Goal: Transaction & Acquisition: Purchase product/service

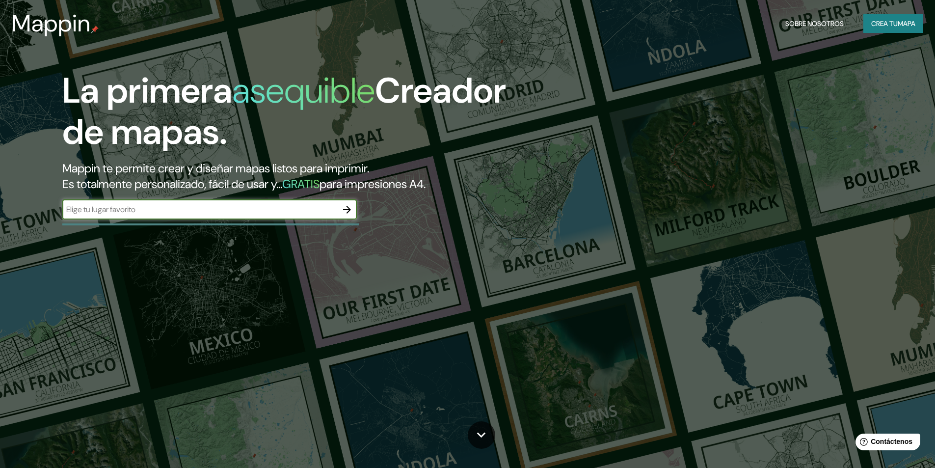
click at [231, 206] on input "text" at bounding box center [199, 209] width 275 height 11
type input "mar del plata"
click at [348, 210] on icon "button" at bounding box center [347, 210] width 12 height 12
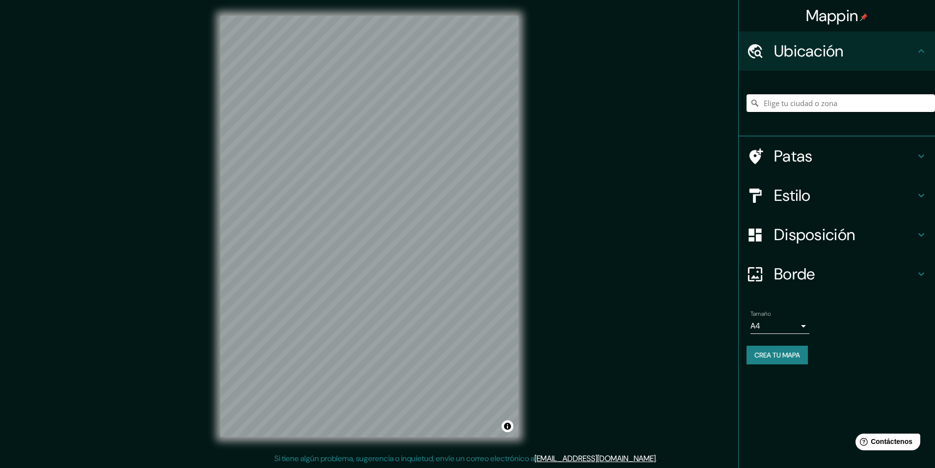
click at [804, 105] on input "Elige tu ciudad o zona" at bounding box center [840, 103] width 188 height 18
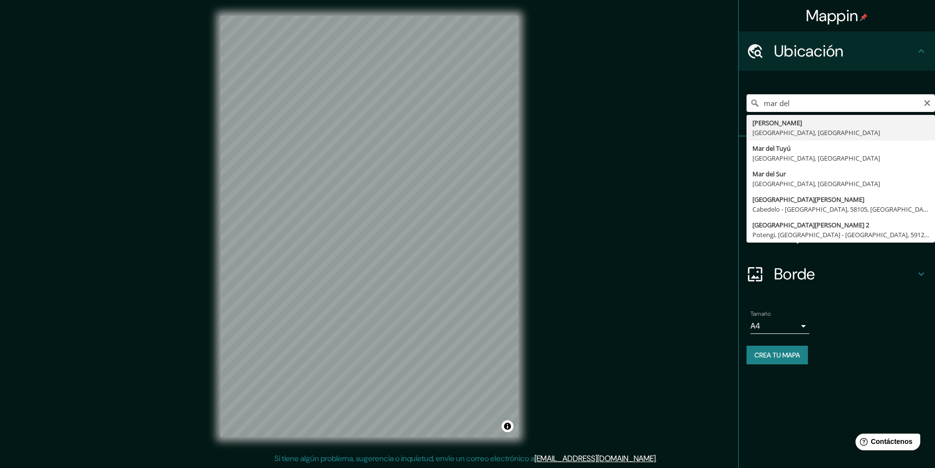
type input "[PERSON_NAME], [GEOGRAPHIC_DATA], [GEOGRAPHIC_DATA]"
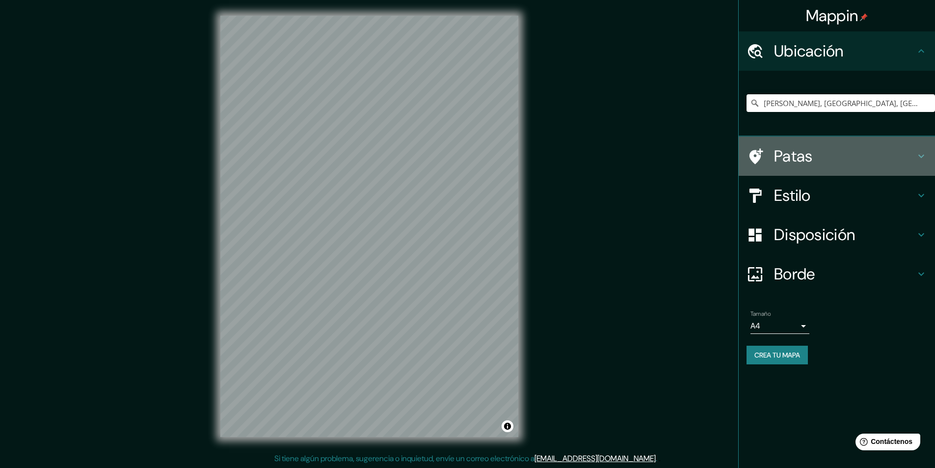
click at [753, 159] on icon at bounding box center [756, 156] width 14 height 16
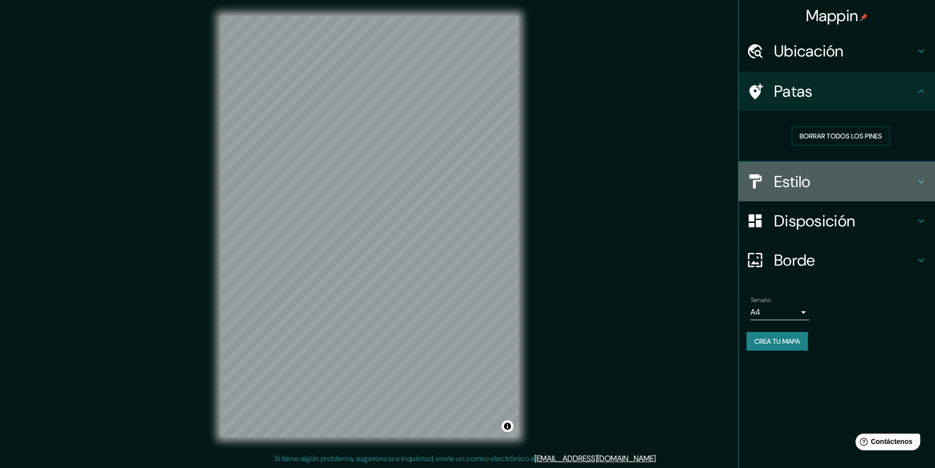
click at [798, 178] on font "Estilo" at bounding box center [792, 181] width 37 height 21
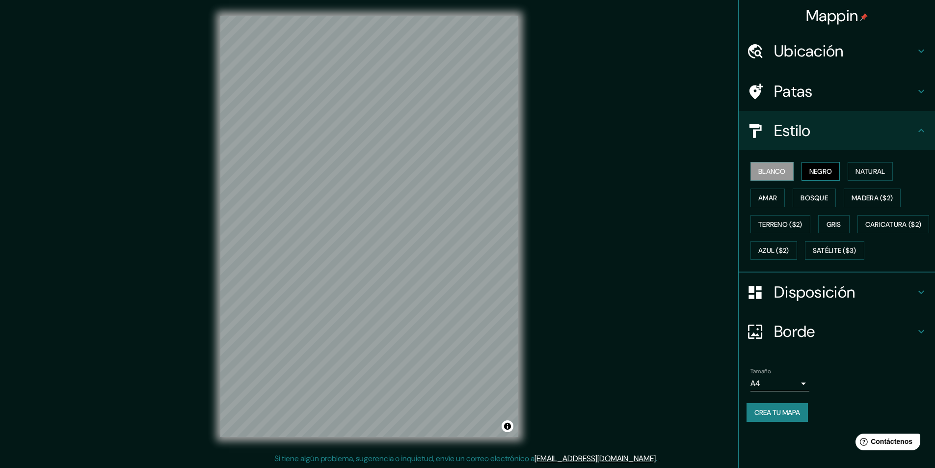
click at [825, 175] on font "Negro" at bounding box center [820, 171] width 23 height 9
click at [869, 173] on font "Natural" at bounding box center [869, 171] width 29 height 9
click at [769, 167] on font "Blanco" at bounding box center [771, 171] width 27 height 9
click at [900, 171] on div "Blanco Negro Natural Amar Bosque Madera ($2) Terreno ($2) Gris Caricatura ($2) …" at bounding box center [840, 210] width 188 height 105
click at [882, 171] on font "Natural" at bounding box center [869, 171] width 29 height 9
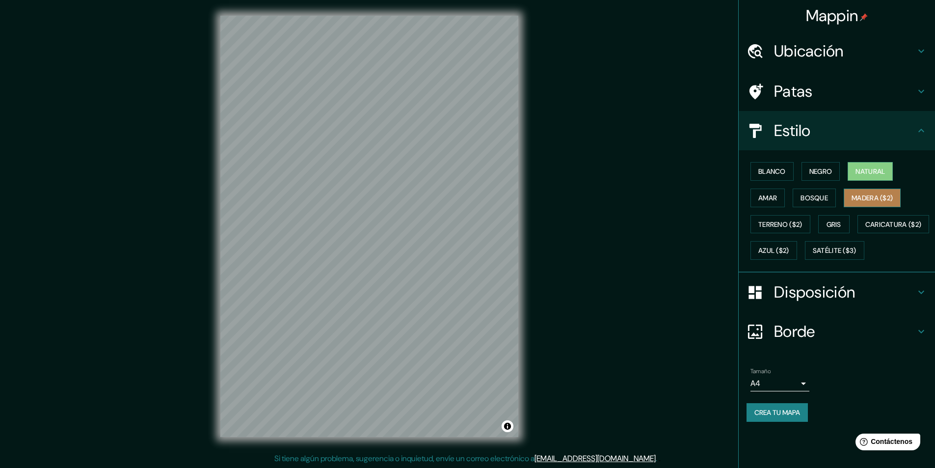
click at [892, 195] on font "Madera ($2)" at bounding box center [871, 197] width 41 height 9
click at [839, 226] on font "Gris" at bounding box center [833, 224] width 15 height 9
click at [778, 196] on button "Amar" at bounding box center [767, 197] width 34 height 19
click at [830, 202] on button "Bosque" at bounding box center [813, 197] width 43 height 19
click at [860, 204] on font "Madera ($2)" at bounding box center [871, 197] width 41 height 13
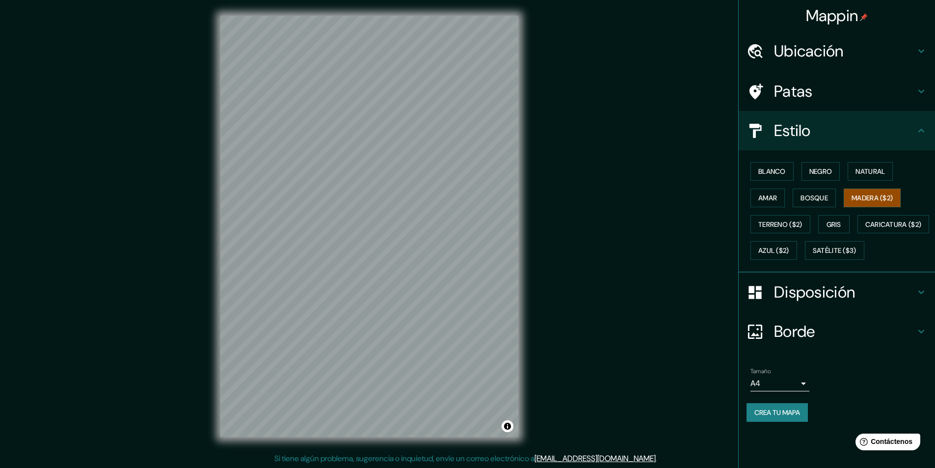
click at [820, 302] on font "Disposición" at bounding box center [814, 292] width 81 height 21
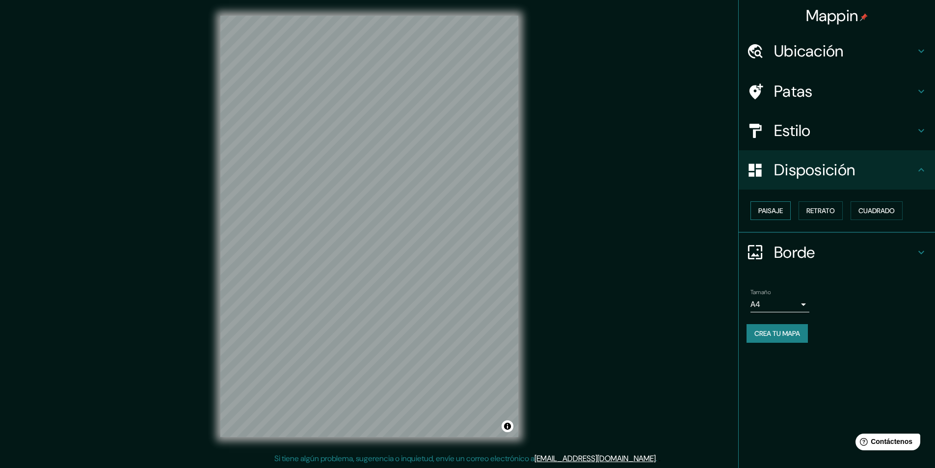
click at [778, 208] on font "Paisaje" at bounding box center [770, 210] width 25 height 9
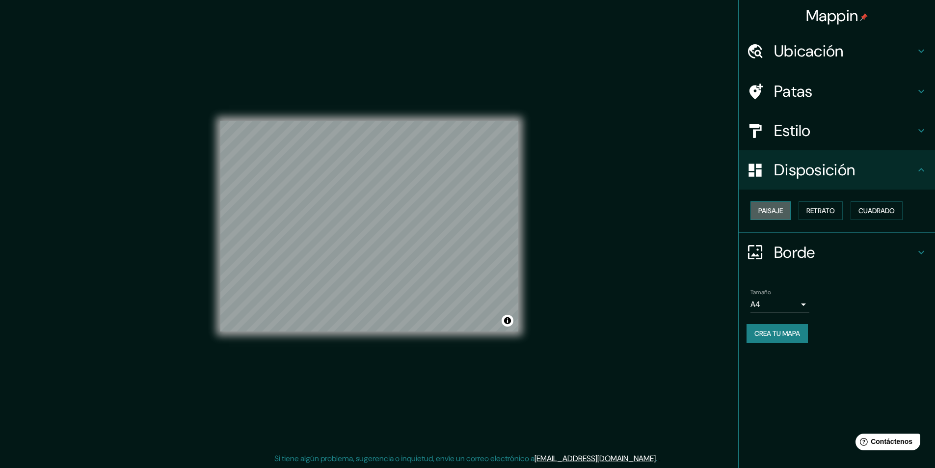
click at [776, 209] on font "Paisaje" at bounding box center [770, 210] width 25 height 9
click at [803, 209] on button "Retrato" at bounding box center [820, 210] width 44 height 19
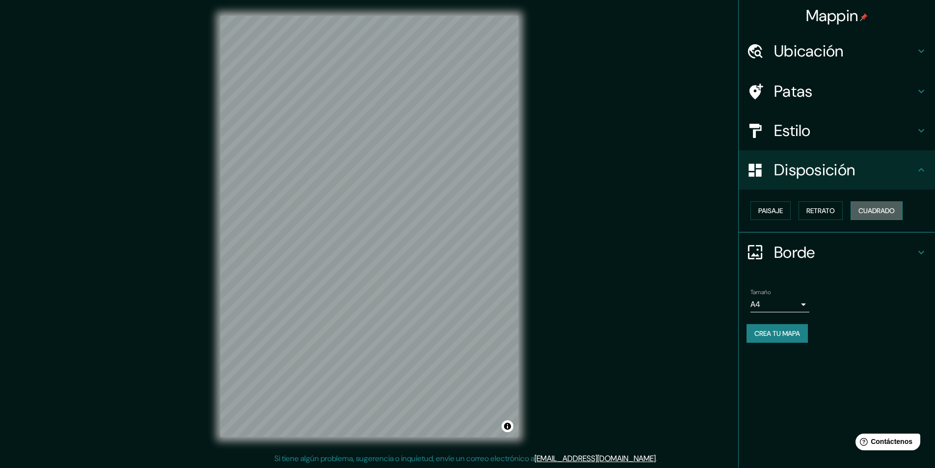
click at [869, 213] on font "Cuadrado" at bounding box center [876, 210] width 36 height 9
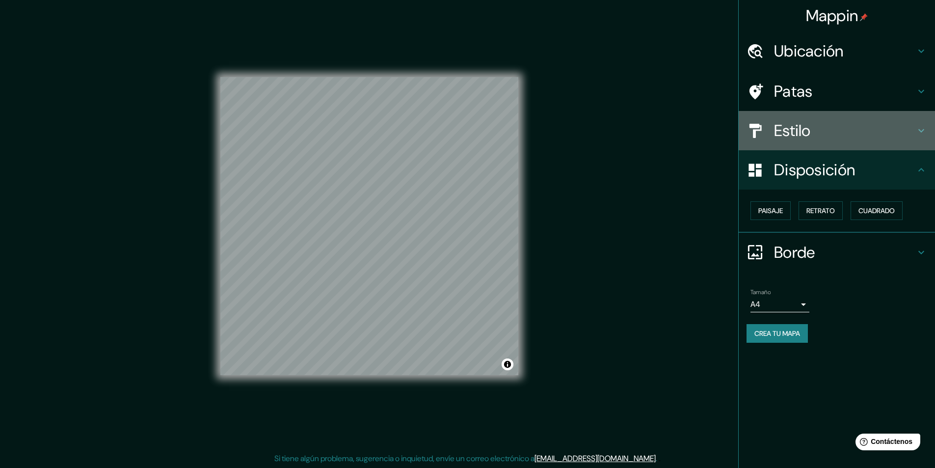
click at [815, 134] on h4 "Estilo" at bounding box center [844, 131] width 141 height 20
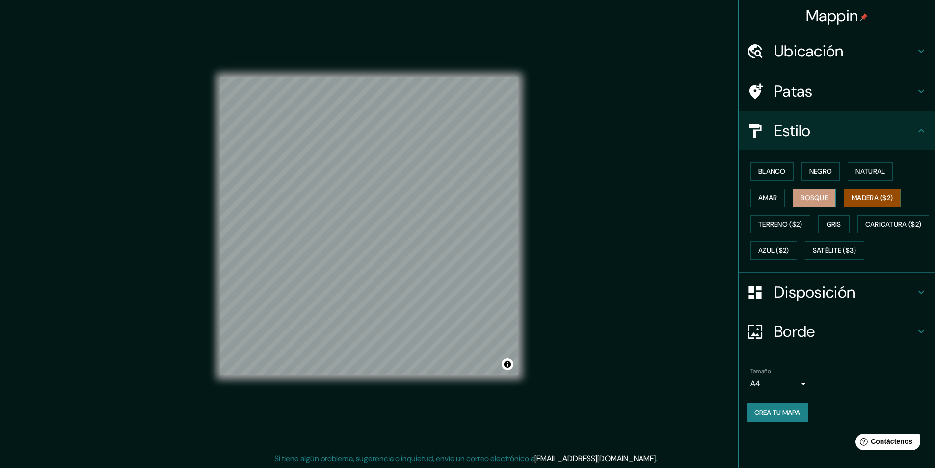
click at [819, 195] on font "Bosque" at bounding box center [813, 197] width 27 height 9
click at [872, 172] on font "Natural" at bounding box center [869, 171] width 29 height 9
click at [801, 341] on font "Borde" at bounding box center [794, 331] width 41 height 21
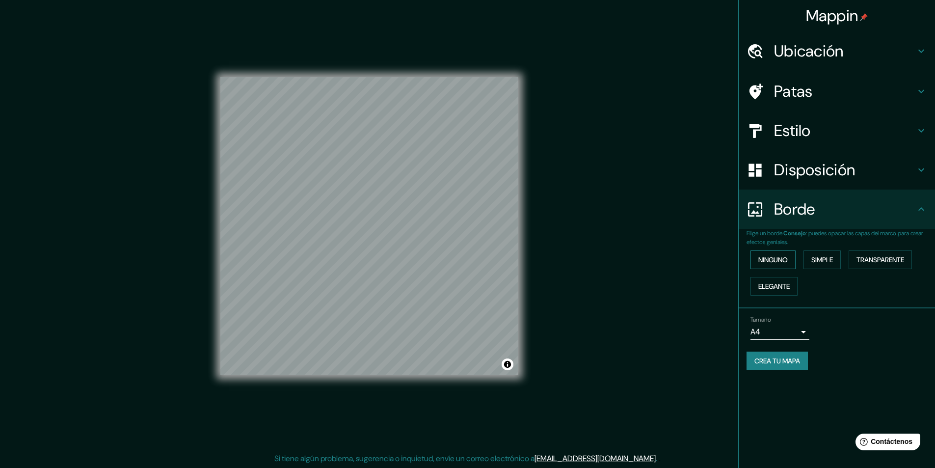
click at [778, 252] on button "Ninguno" at bounding box center [772, 259] width 45 height 19
click at [815, 257] on font "Simple" at bounding box center [822, 259] width 22 height 9
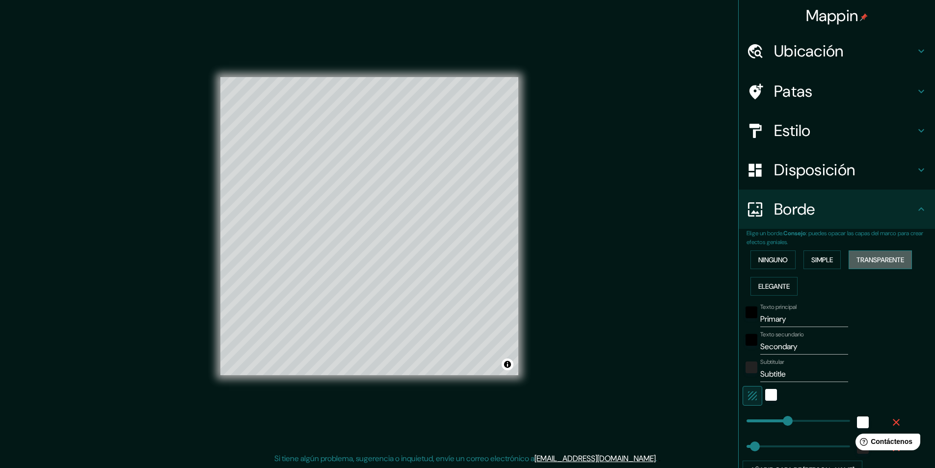
click at [891, 259] on font "Transparente" at bounding box center [880, 259] width 48 height 9
click at [773, 260] on font "Ninguno" at bounding box center [772, 259] width 29 height 9
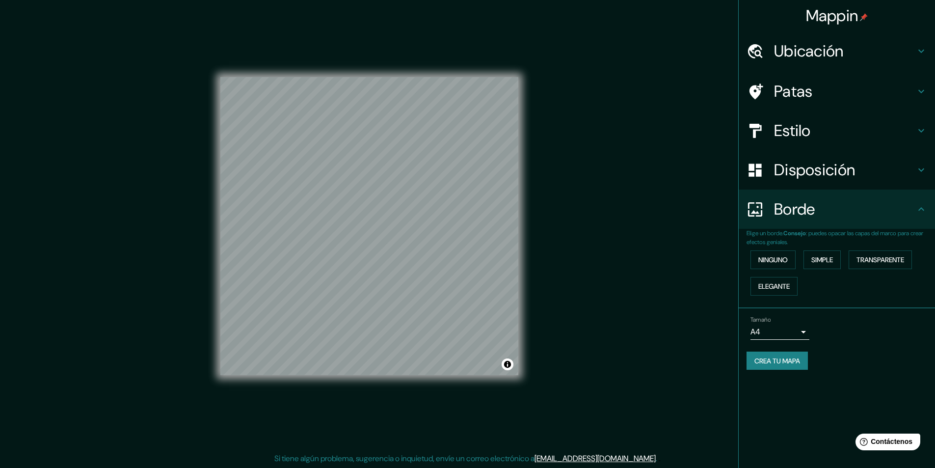
click at [777, 361] on font "Crea tu mapa" at bounding box center [777, 360] width 46 height 9
click at [787, 95] on font "Patas" at bounding box center [793, 91] width 39 height 21
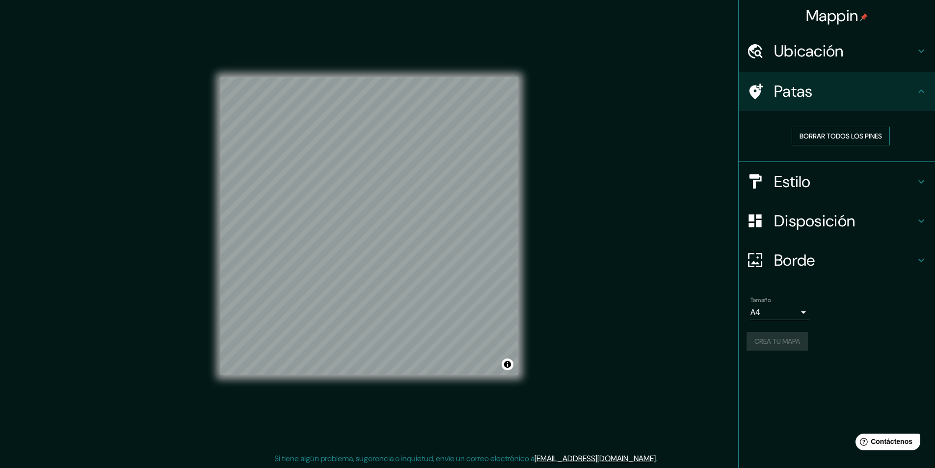
click at [800, 136] on font "Borrar todos los pines" at bounding box center [840, 135] width 82 height 9
click at [856, 137] on font "Borrar todos los pines" at bounding box center [840, 135] width 82 height 9
click at [791, 339] on font "Crea tu mapa" at bounding box center [777, 341] width 46 height 9
click at [513, 374] on div "Mappin Ubicación [PERSON_NAME], [GEOGRAPHIC_DATA], [GEOGRAPHIC_DATA] Patas Borr…" at bounding box center [467, 234] width 935 height 468
